Goal: Transaction & Acquisition: Subscribe to service/newsletter

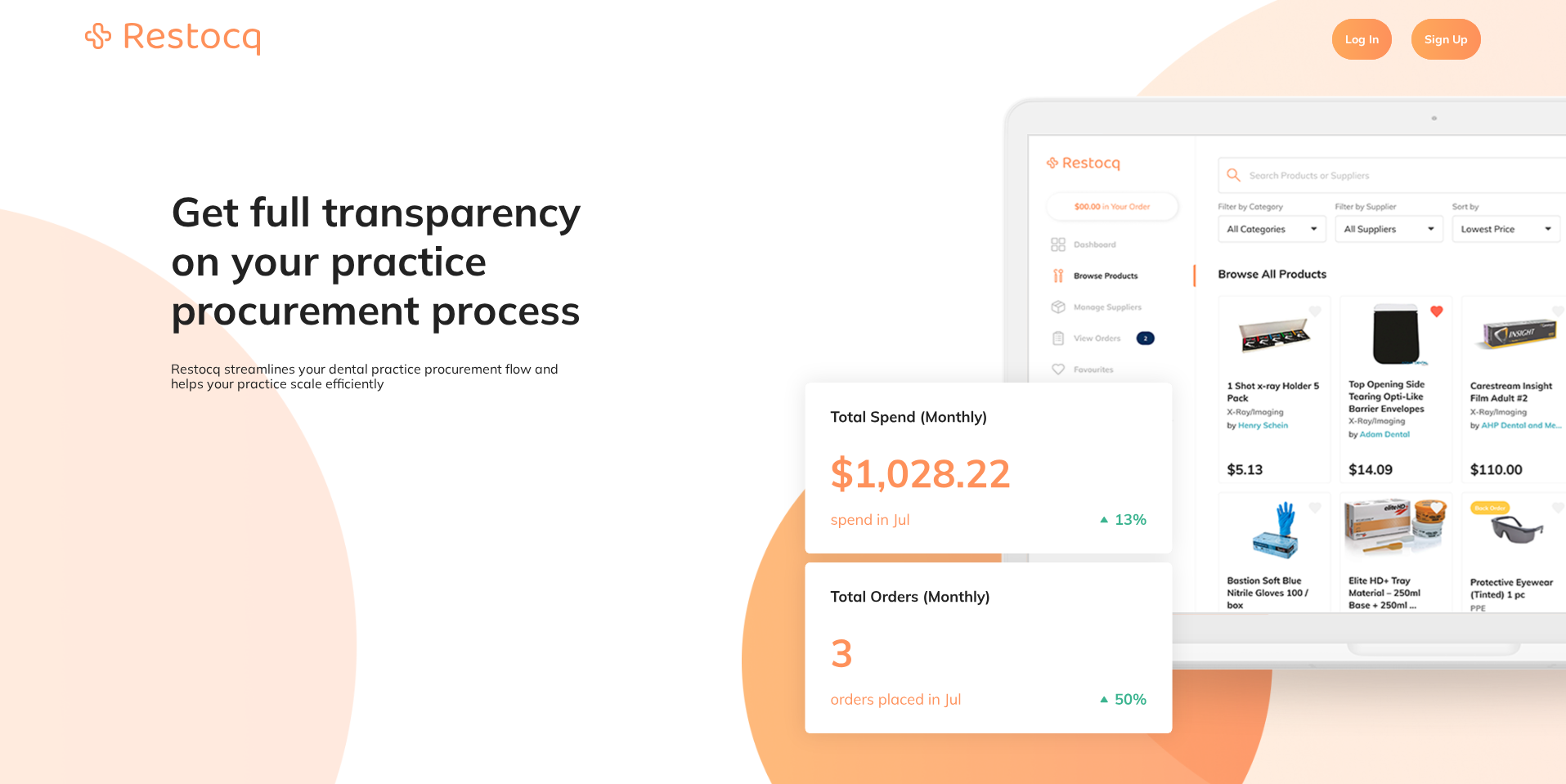
click at [1428, 43] on link "Sign Up" at bounding box center [1447, 39] width 70 height 41
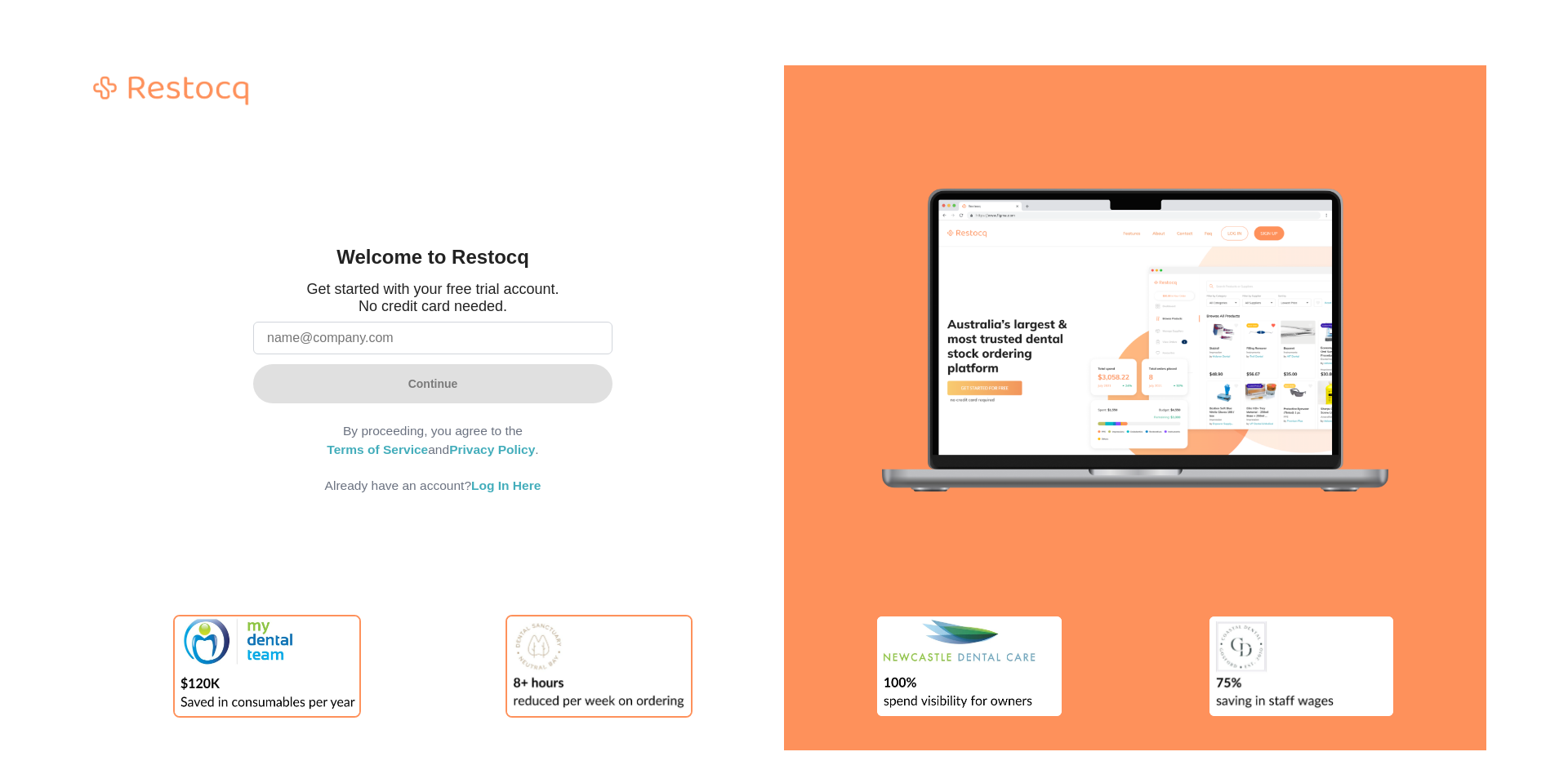
click at [618, 229] on div "Welcome to Restocq Get started with your free trial account. No credit card nee…" at bounding box center [433, 407] width 702 height 685
click at [474, 351] on input "email" at bounding box center [433, 337] width 359 height 33
type input "[EMAIL_ADDRESS][DOMAIN_NAME]"
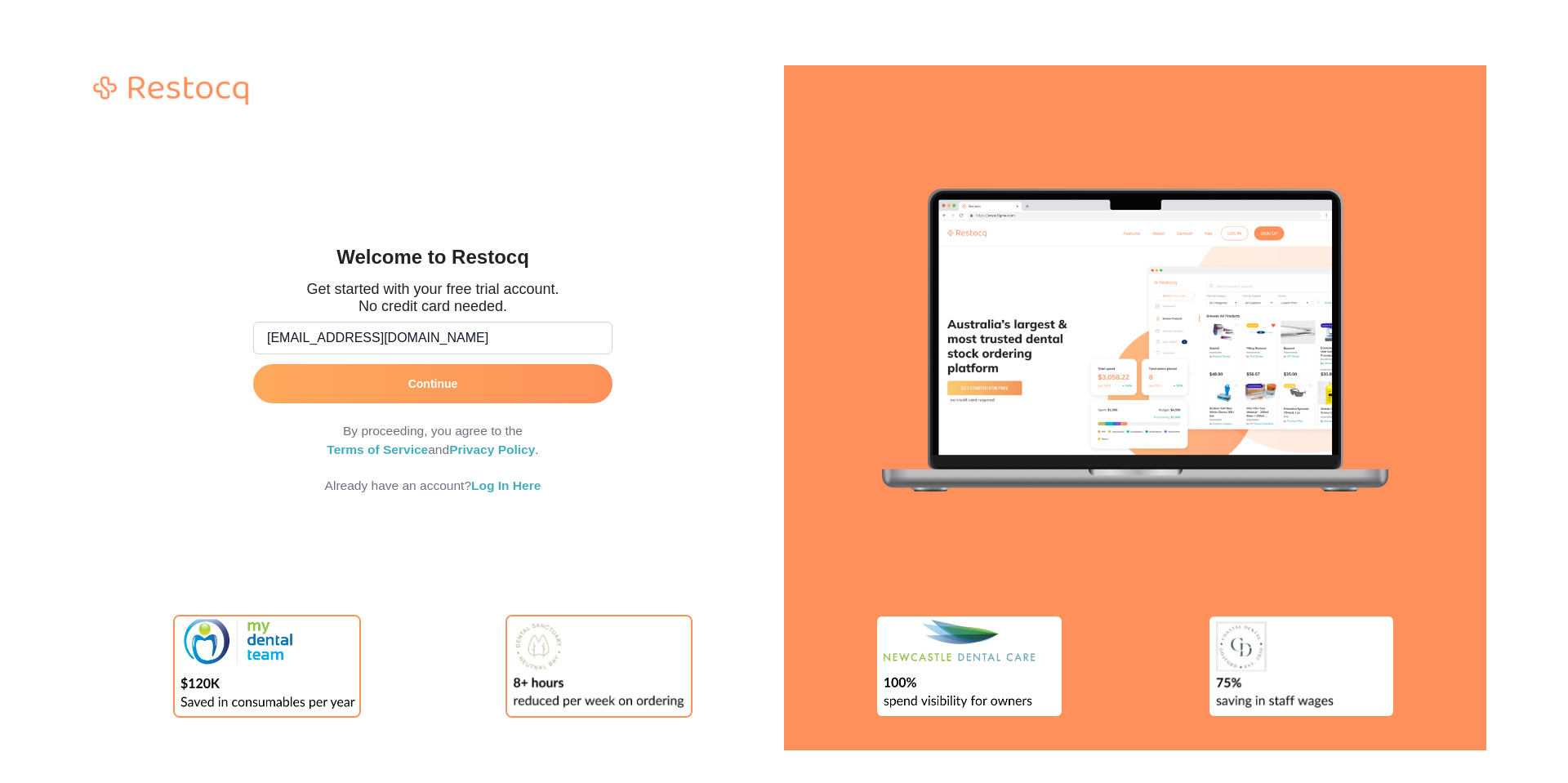
click at [472, 376] on button "Continue" at bounding box center [433, 383] width 359 height 40
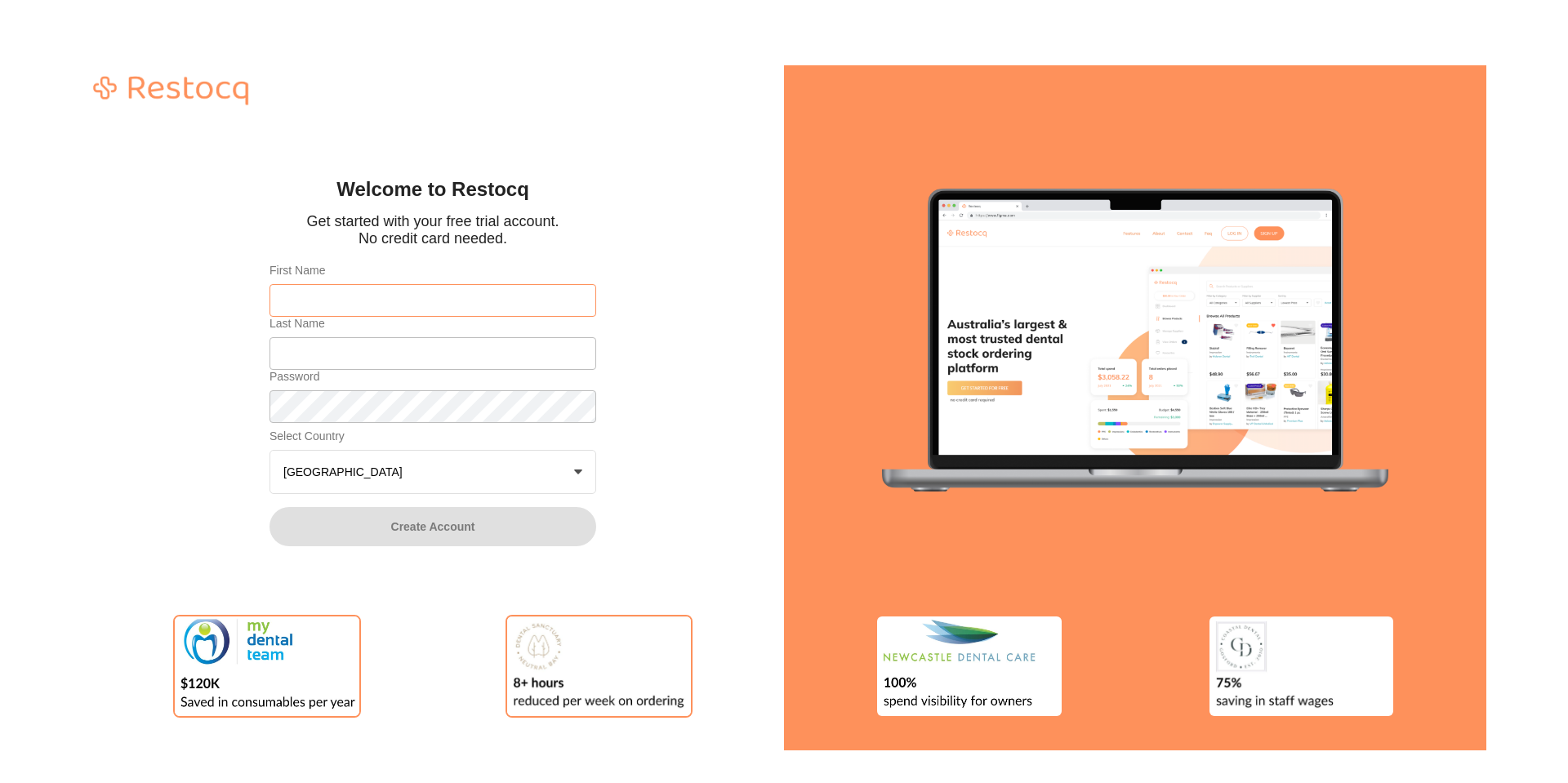
click at [417, 294] on input "First Name" at bounding box center [433, 301] width 327 height 33
type input "Nerea"
type input "[PERSON_NAME]"
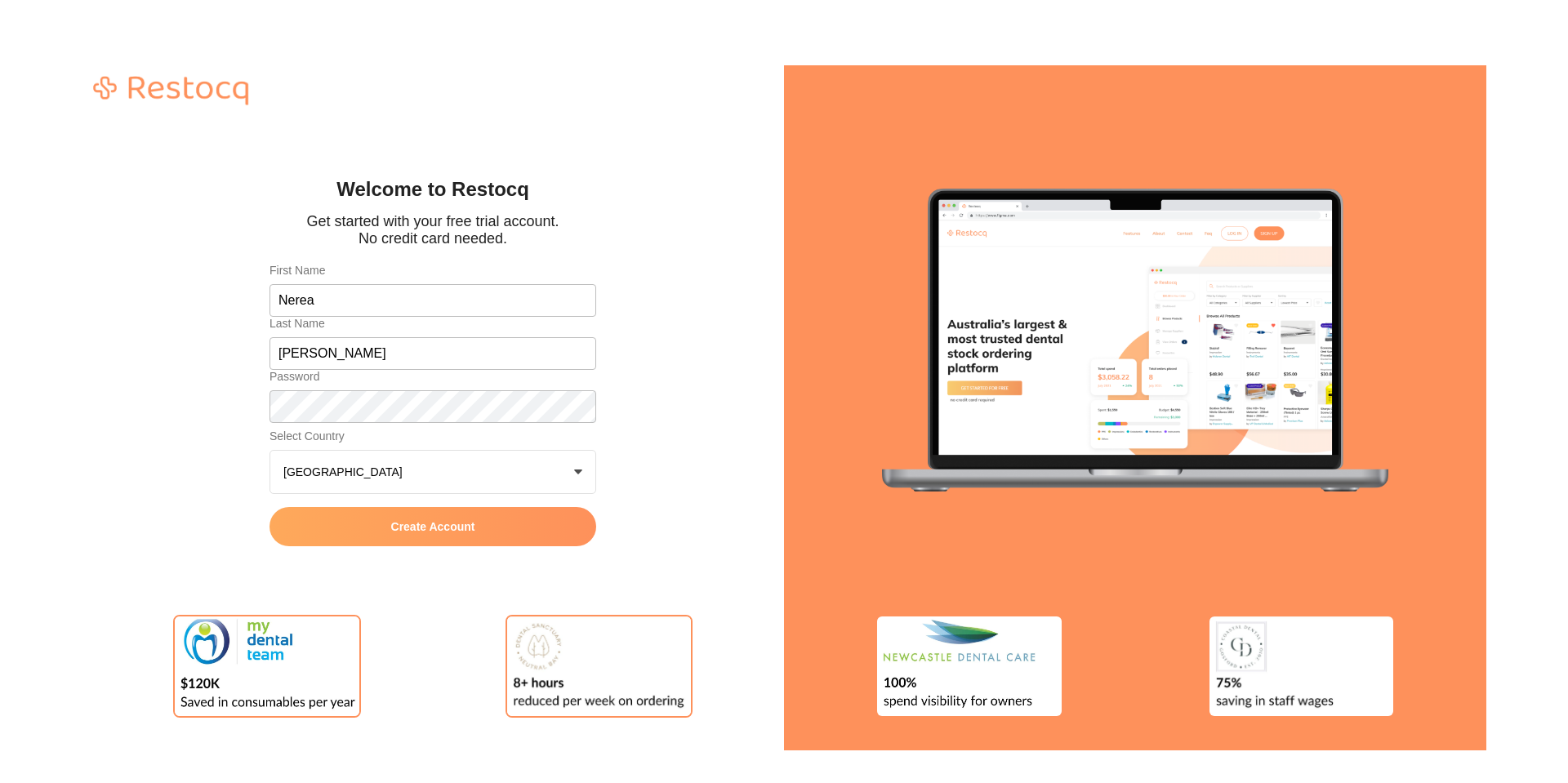
click at [433, 527] on span "Create Account" at bounding box center [433, 527] width 84 height 13
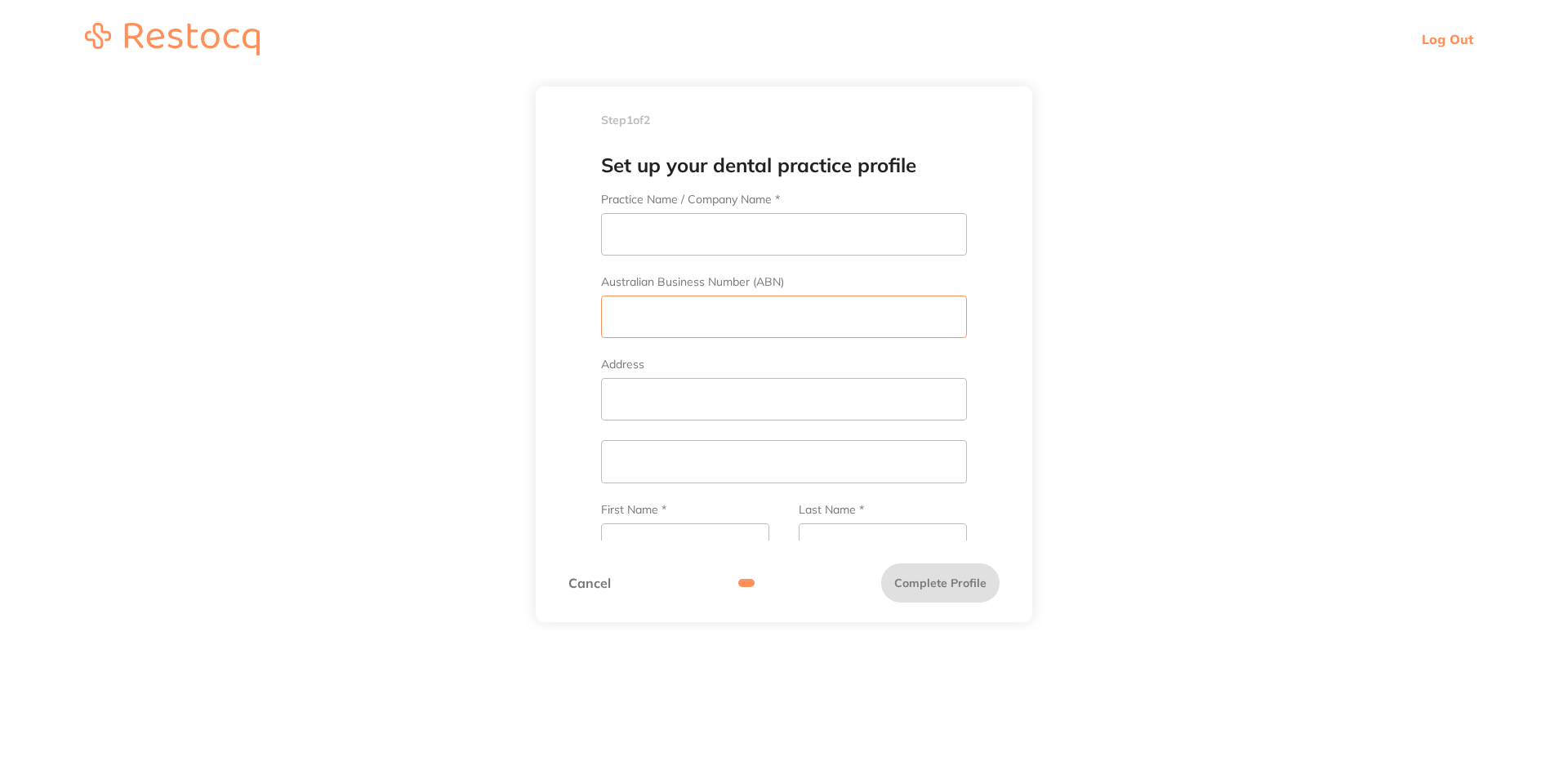
click at [771, 318] on input "Australian Business Number (ABN)" at bounding box center [784, 317] width 366 height 42
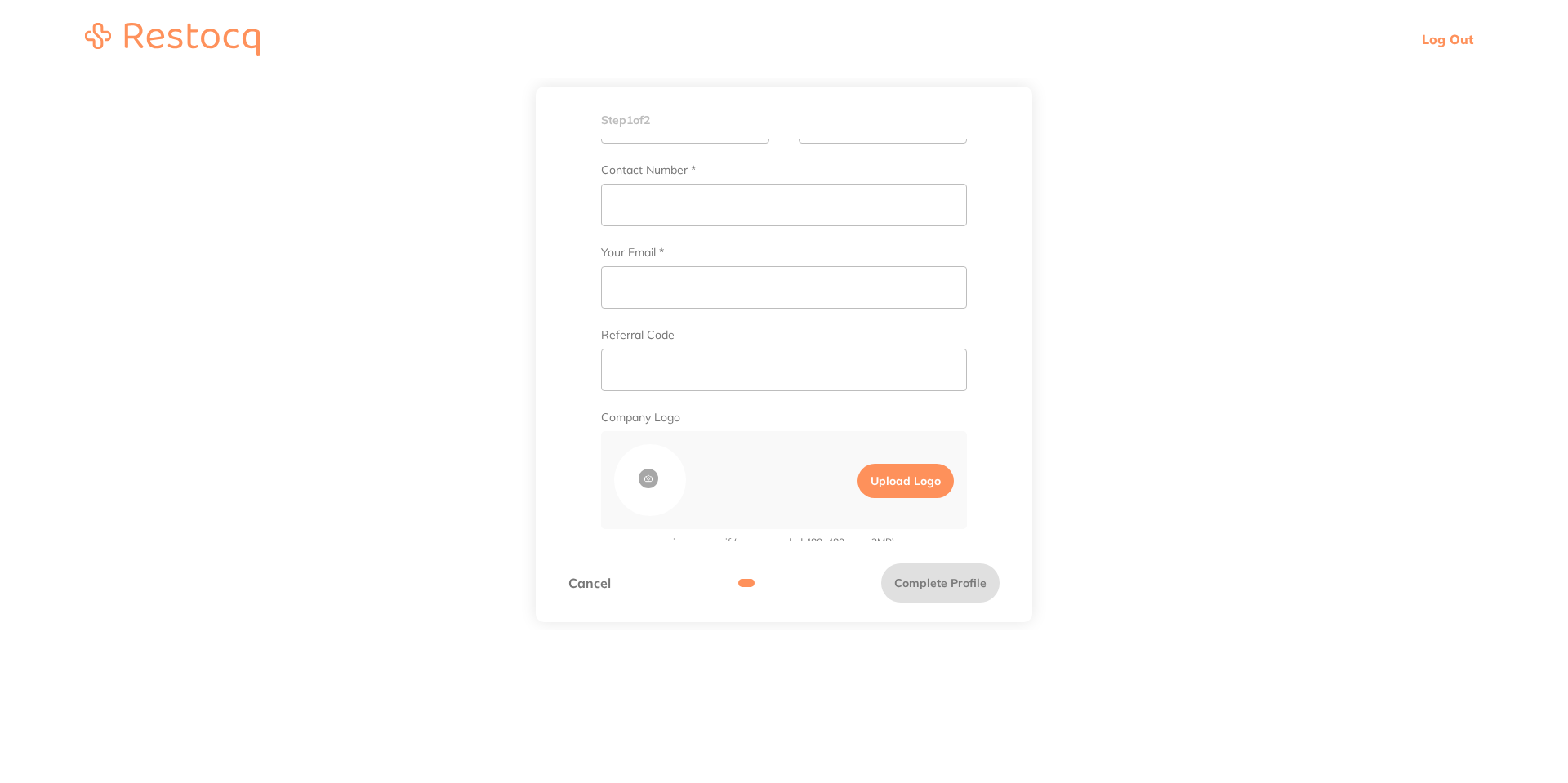
scroll to position [470, 0]
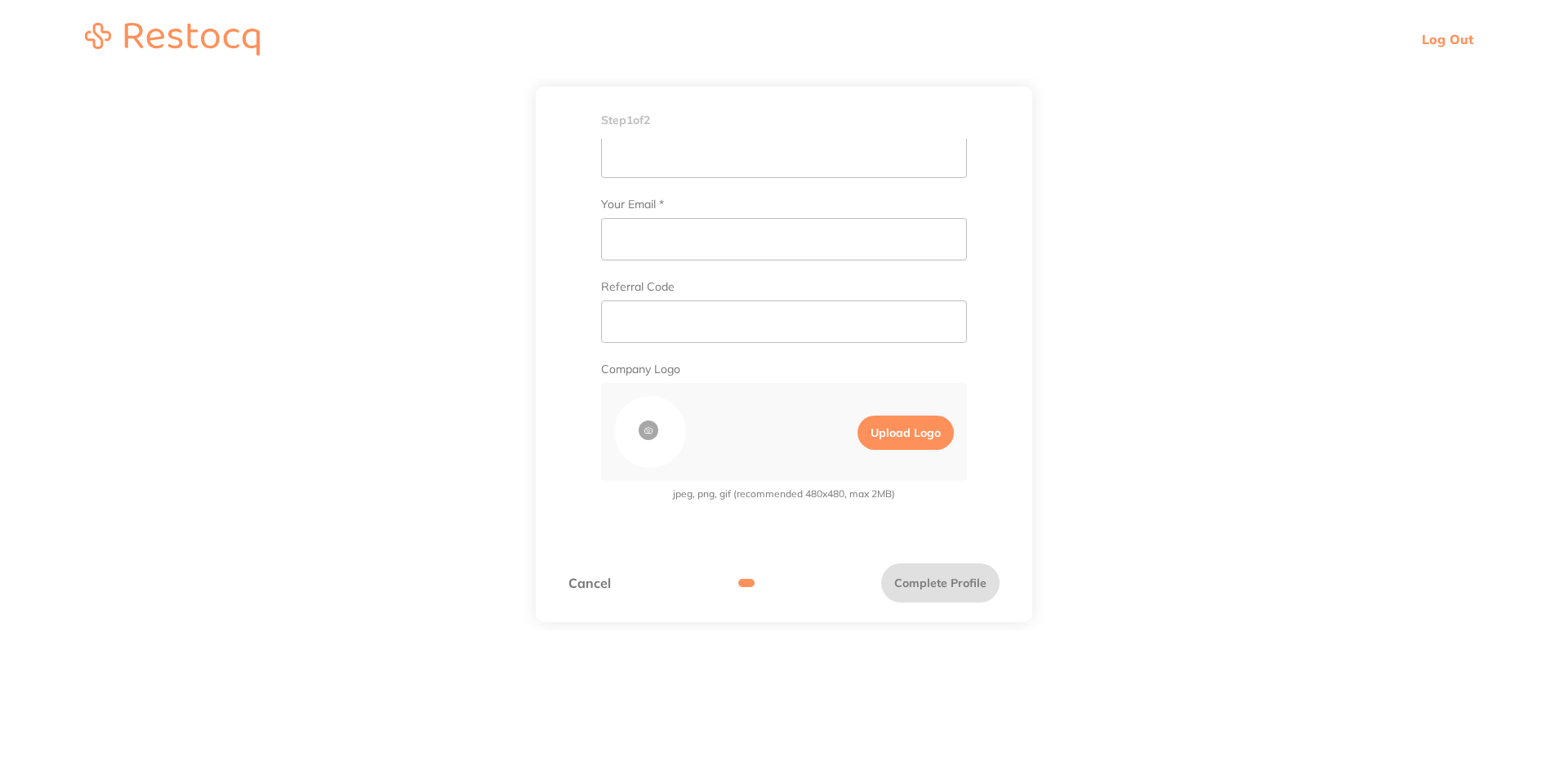
click at [1319, 358] on main "Step 1 of 2 Welcome to Restocq, Please select your account type Dental Practice…" at bounding box center [784, 354] width 1568 height 552
